Goal: Browse casually

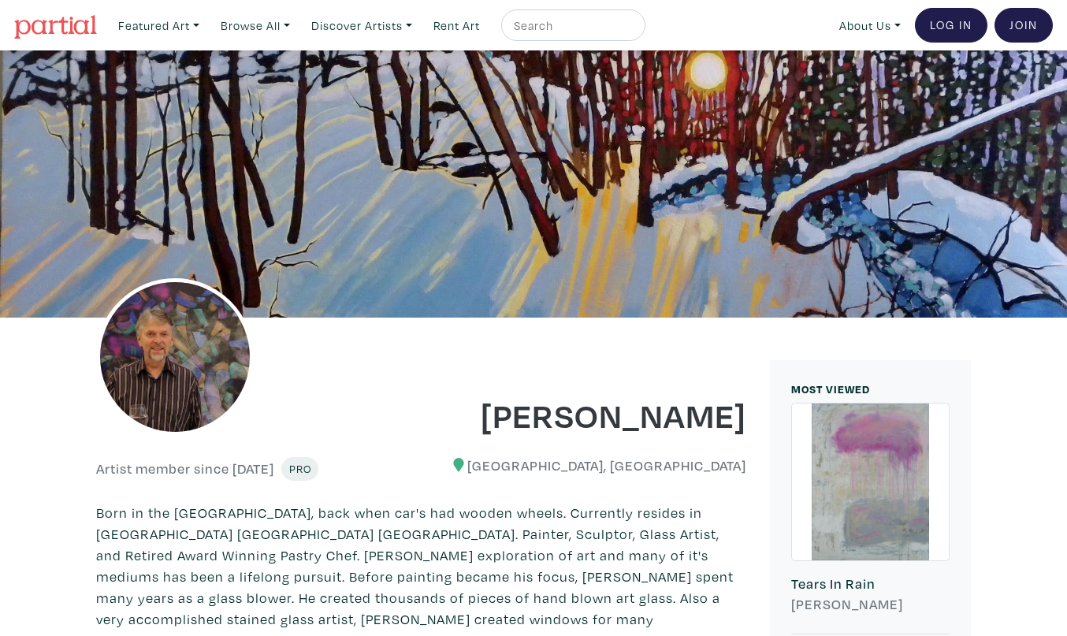
click at [79, 24] on img at bounding box center [55, 27] width 83 height 24
